Goal: Navigation & Orientation: Find specific page/section

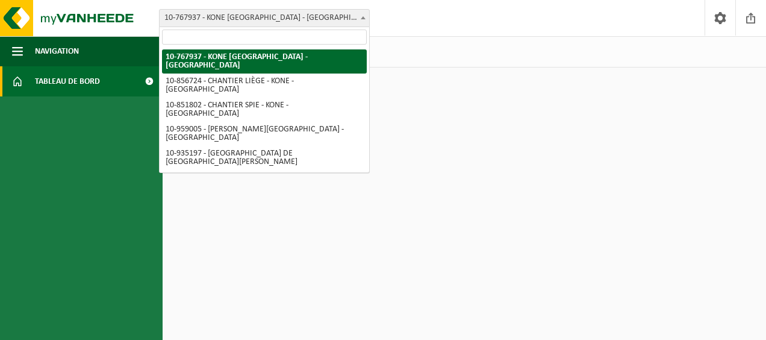
click at [362, 20] on span at bounding box center [363, 18] width 12 height 16
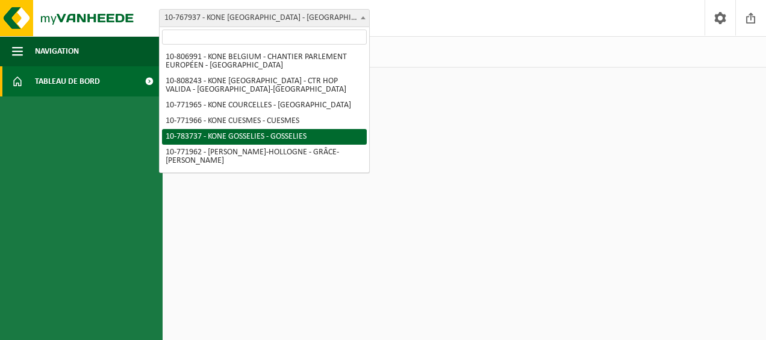
scroll to position [181, 0]
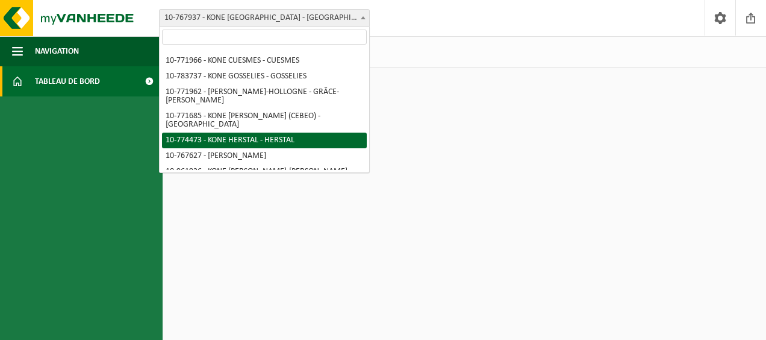
select select "20498"
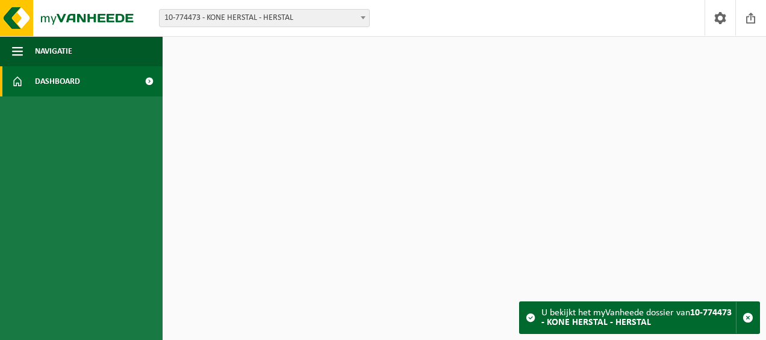
click at [149, 83] on span at bounding box center [149, 81] width 27 height 30
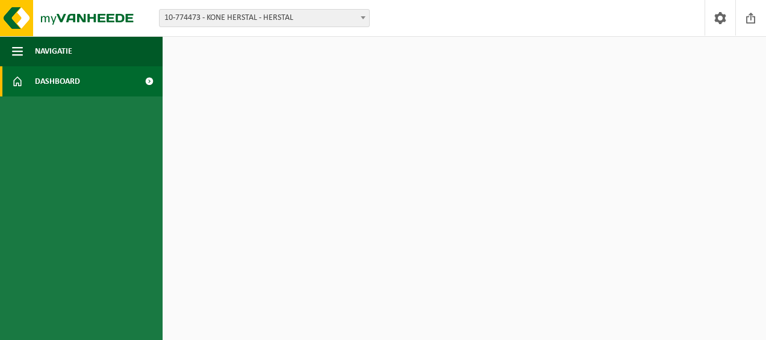
click at [151, 79] on span at bounding box center [149, 81] width 27 height 30
click at [425, 19] on div "Vestiging: 10-767937 - KONE BELGIUM - BRUXELLES 10-856724 - CHANTIER LIÈGE - KO…" at bounding box center [383, 18] width 766 height 37
click at [146, 78] on span at bounding box center [149, 81] width 27 height 30
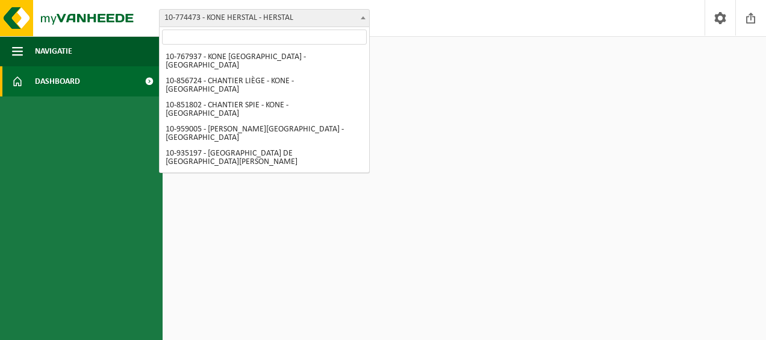
scroll to position [190, 0]
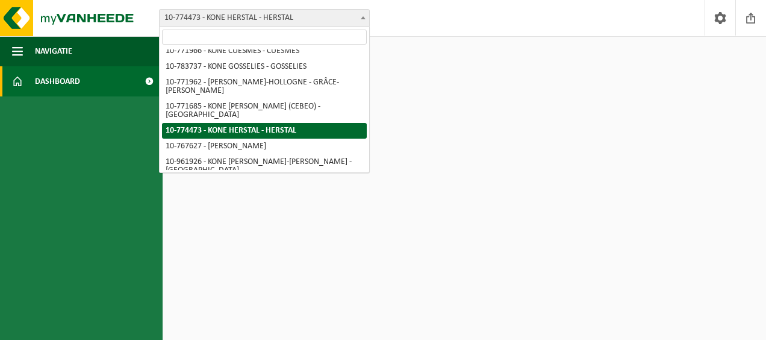
click at [366, 13] on span at bounding box center [363, 18] width 12 height 16
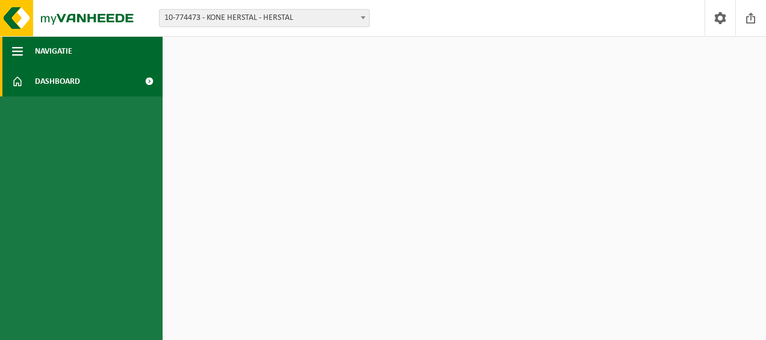
click at [24, 57] on button "Navigatie" at bounding box center [81, 51] width 163 height 30
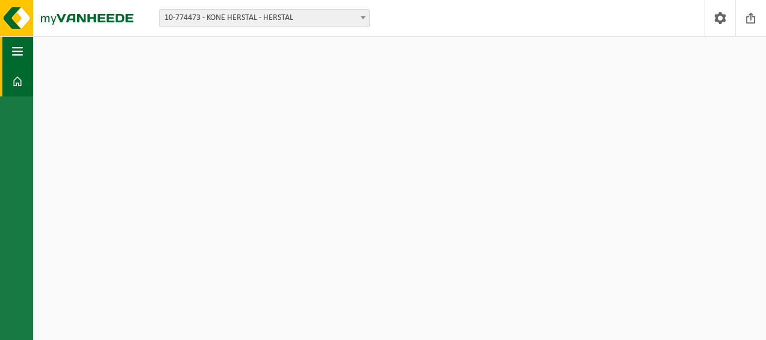
click at [24, 57] on button "Navigatie" at bounding box center [16, 51] width 33 height 30
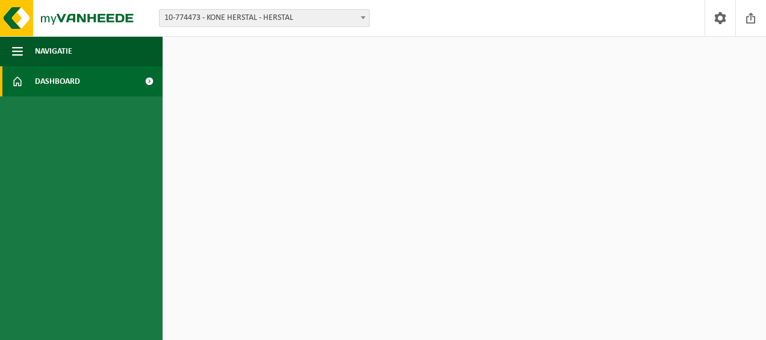
click at [42, 73] on span "Dashboard" at bounding box center [57, 81] width 45 height 30
